Goal: Learn about a topic

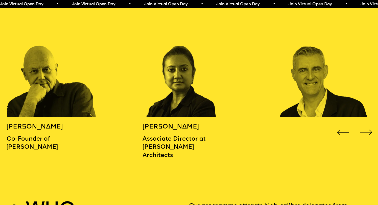
scroll to position [583, 0]
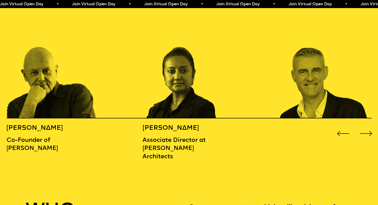
click at [368, 126] on div "Next slide" at bounding box center [366, 133] width 15 height 15
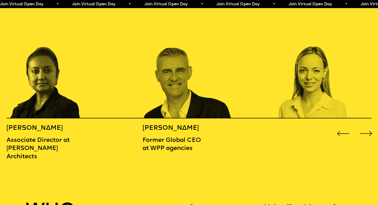
click at [368, 126] on div "Next slide" at bounding box center [366, 133] width 15 height 15
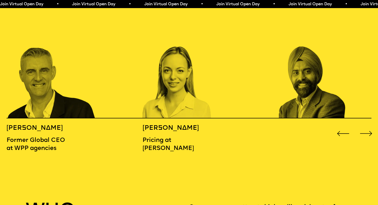
click at [368, 126] on div "Next slide" at bounding box center [366, 133] width 15 height 15
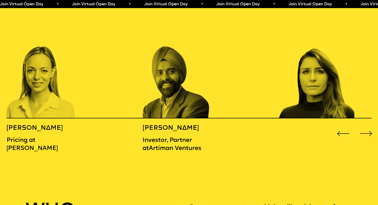
click at [368, 126] on div "Next slide" at bounding box center [366, 133] width 15 height 15
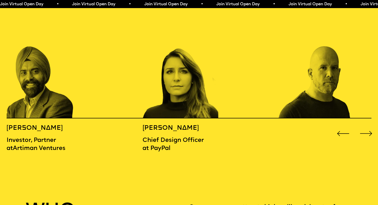
click at [368, 126] on div "Next slide" at bounding box center [366, 133] width 15 height 15
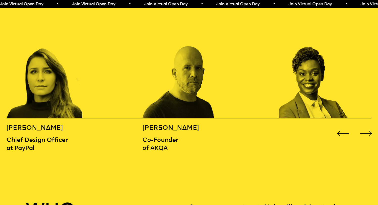
click at [368, 126] on div "Next slide" at bounding box center [366, 133] width 15 height 15
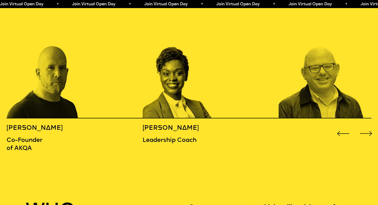
click at [368, 126] on div "Next slide" at bounding box center [366, 133] width 15 height 15
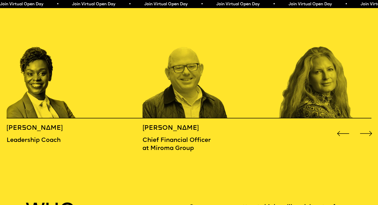
click at [368, 126] on div "Next slide" at bounding box center [366, 133] width 15 height 15
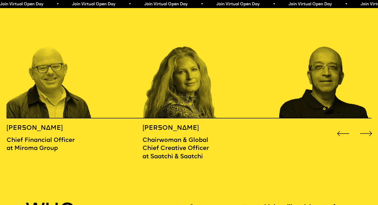
click at [368, 126] on div "Next slide" at bounding box center [366, 133] width 15 height 15
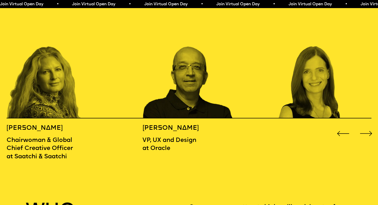
click at [368, 126] on div "Next slide" at bounding box center [366, 133] width 15 height 15
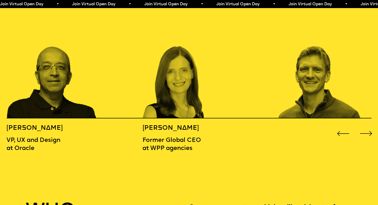
click at [368, 126] on div "Next slide" at bounding box center [366, 133] width 15 height 15
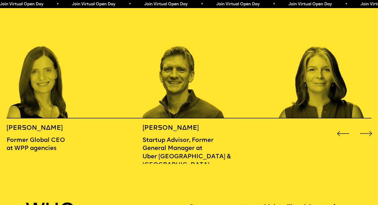
click at [368, 126] on div "Next slide" at bounding box center [366, 133] width 15 height 15
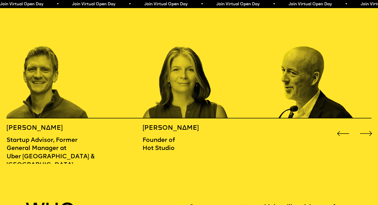
click at [368, 126] on div "Next slide" at bounding box center [366, 133] width 15 height 15
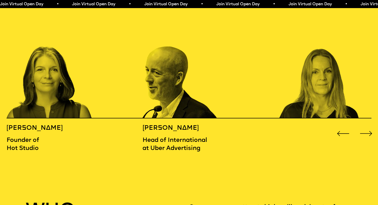
click at [368, 126] on div "Next slide" at bounding box center [366, 133] width 15 height 15
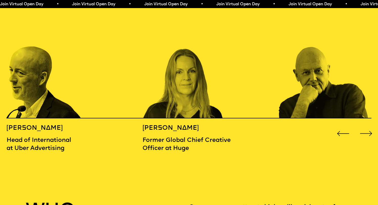
click at [368, 126] on div "Next slide" at bounding box center [366, 133] width 15 height 15
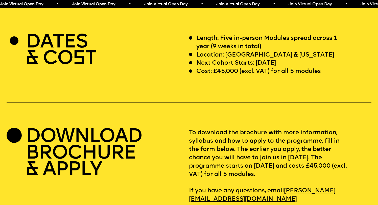
scroll to position [1541, 0]
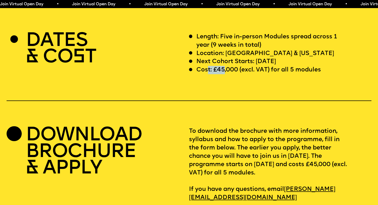
drag, startPoint x: 225, startPoint y: 60, endPoint x: 206, endPoint y: 60, distance: 19.2
click at [206, 66] on p "Cost: £45,000 (excl. VAT) for all 5 modules" at bounding box center [258, 70] width 125 height 8
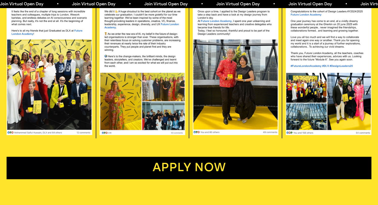
scroll to position [995, 0]
